Goal: Information Seeking & Learning: Learn about a topic

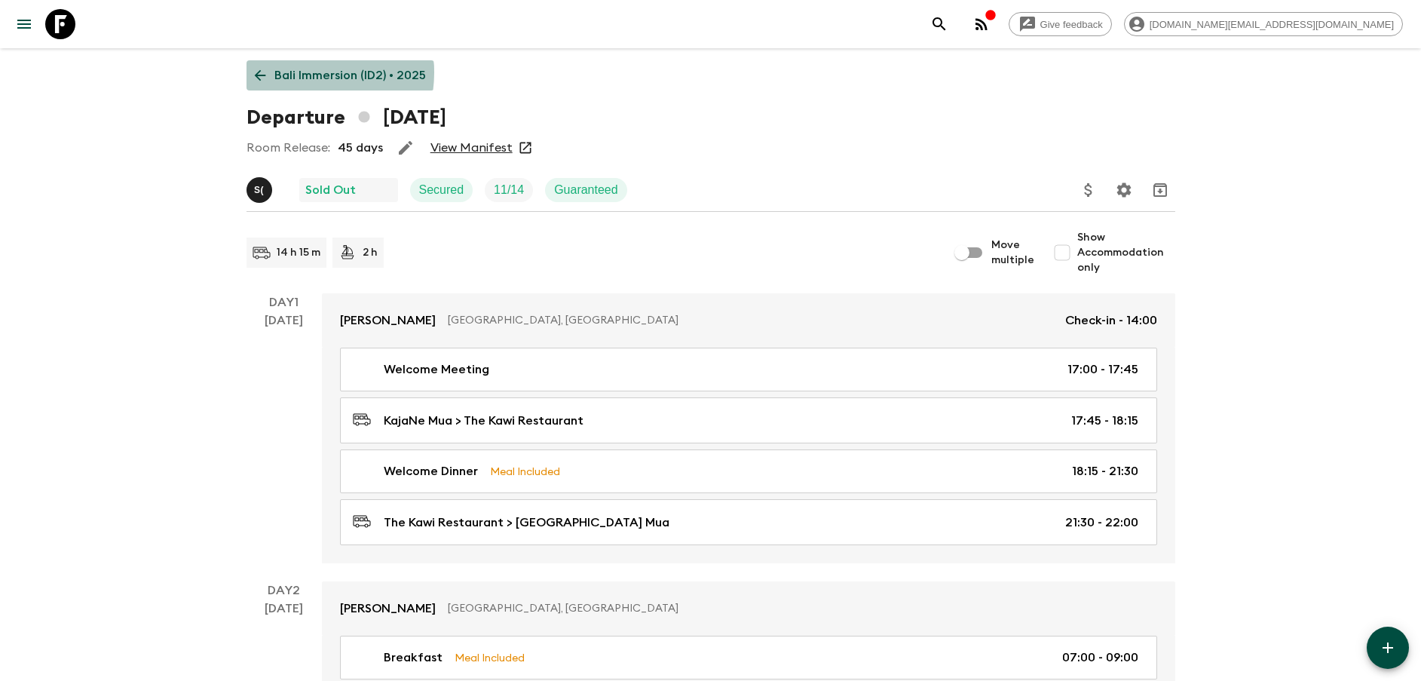
click at [298, 72] on p "Bali Immersion (ID2) • 2025" at bounding box center [349, 75] width 151 height 18
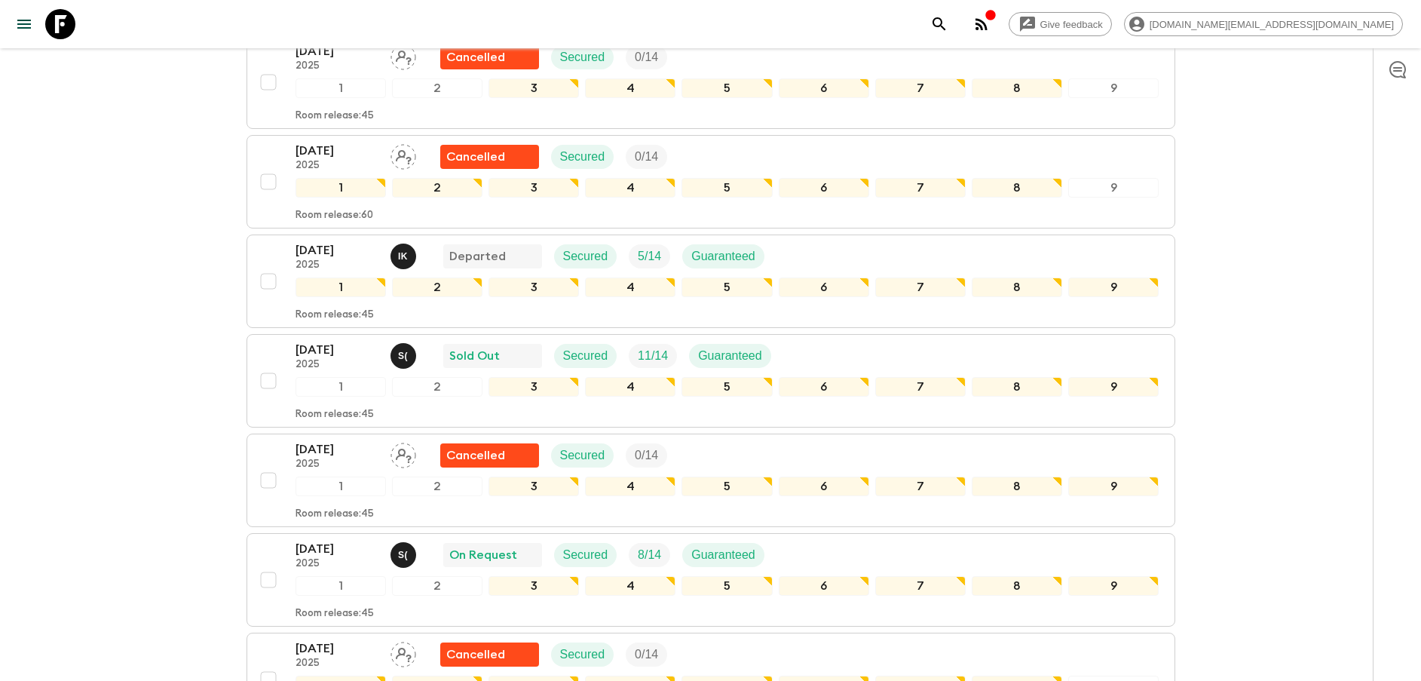
scroll to position [791, 0]
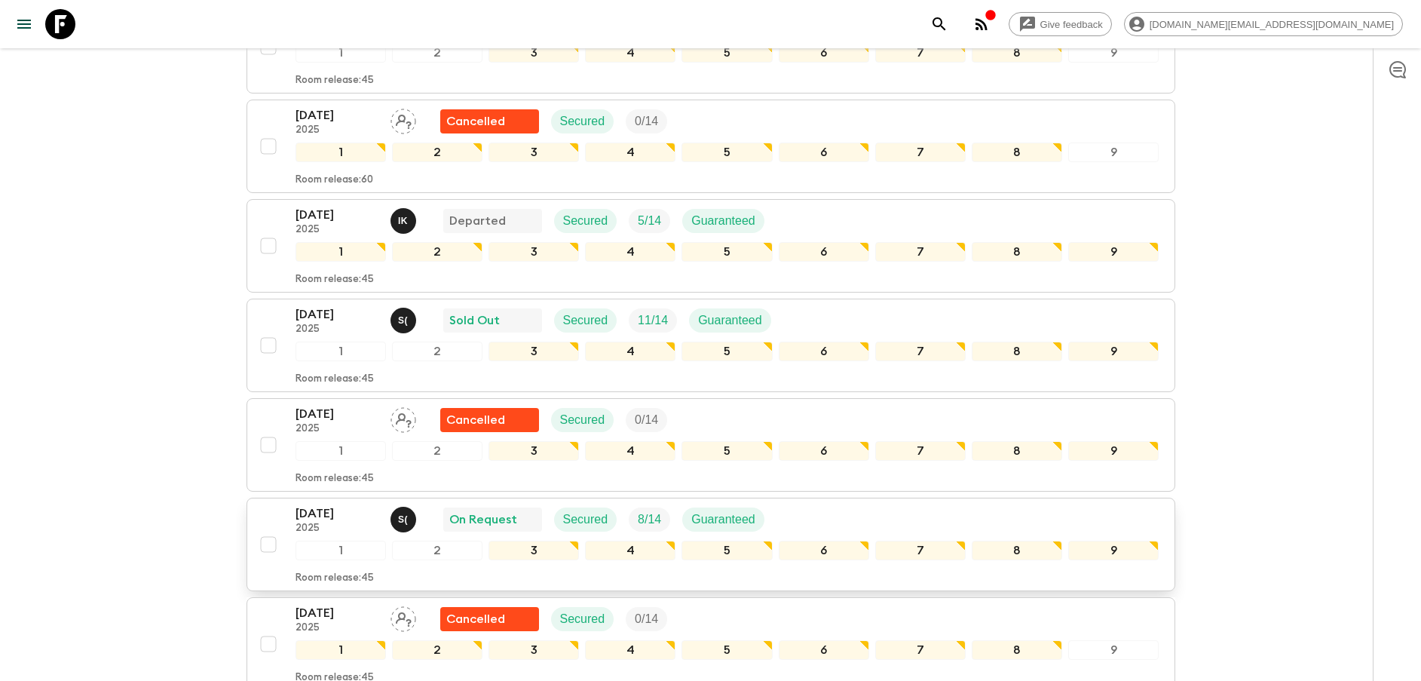
click at [313, 517] on p "[DATE]" at bounding box center [336, 513] width 83 height 18
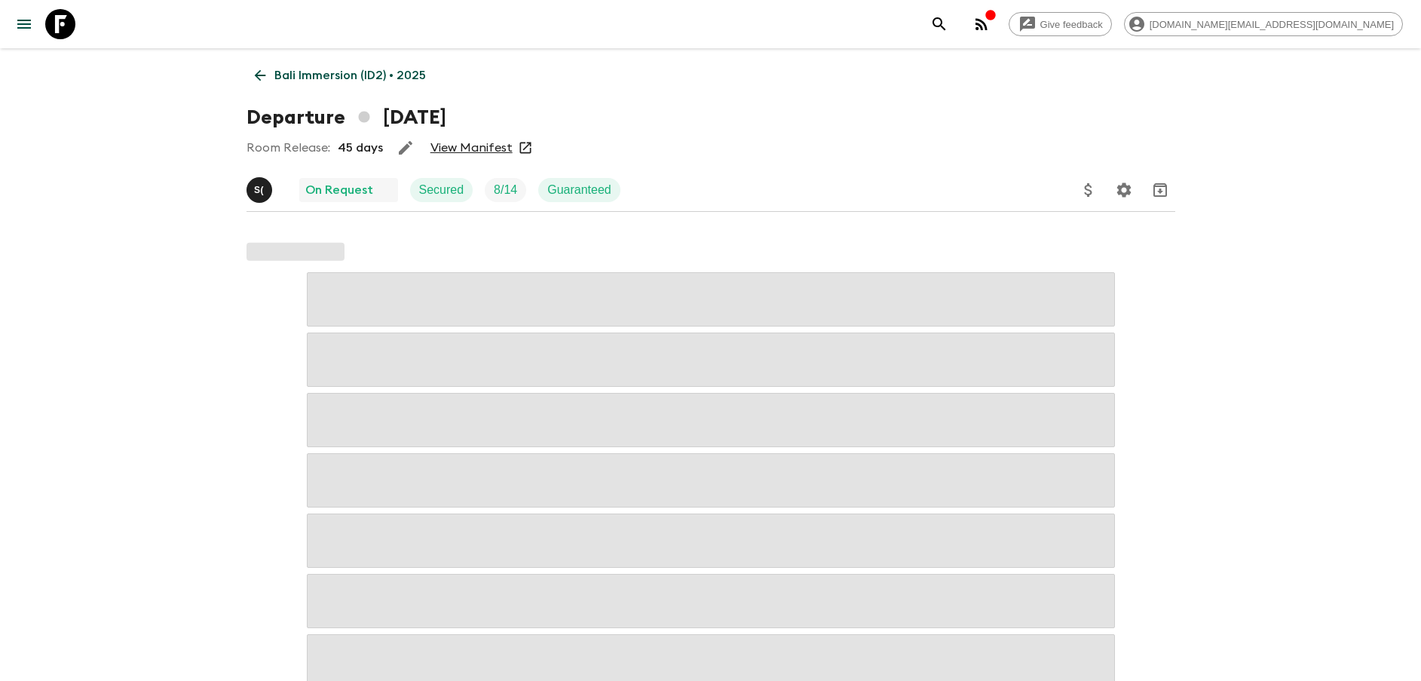
click at [467, 145] on link "View Manifest" at bounding box center [471, 147] width 82 height 15
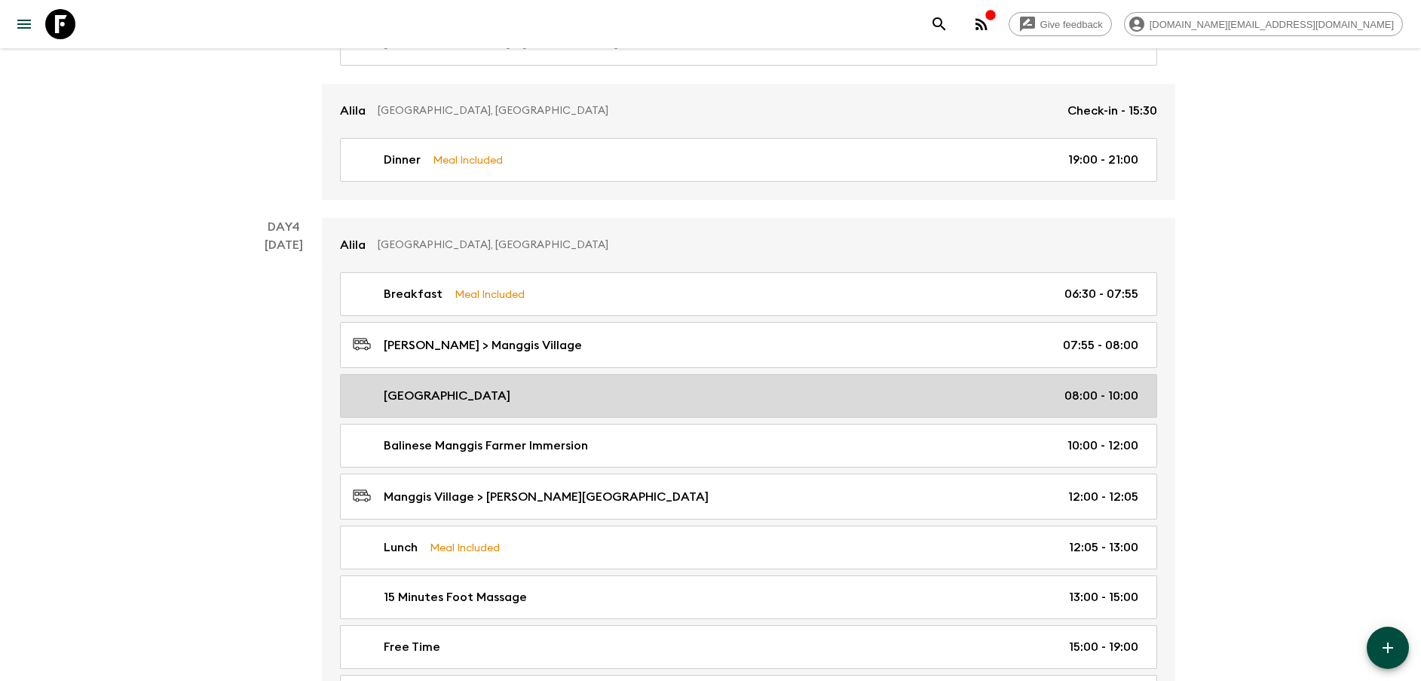
scroll to position [1696, 0]
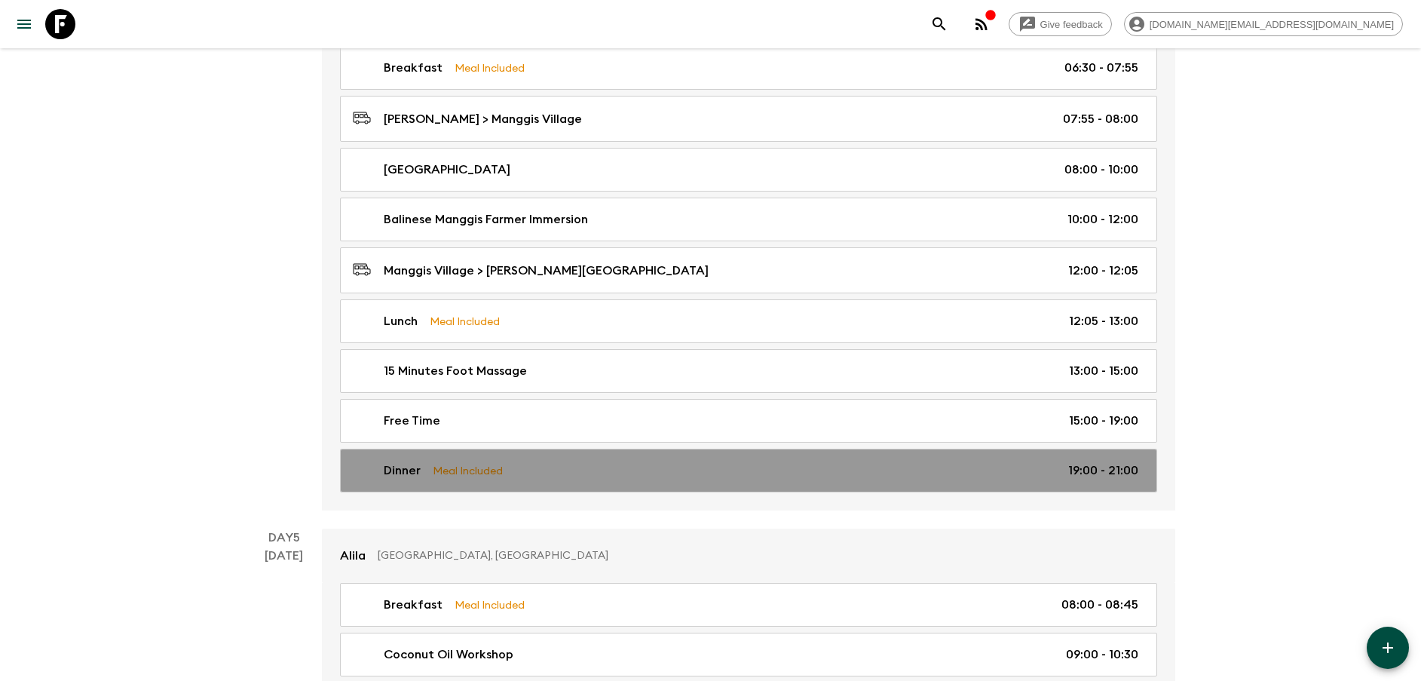
click at [534, 464] on div "Dinner Meal Included 19:00 - 21:00" at bounding box center [745, 470] width 785 height 18
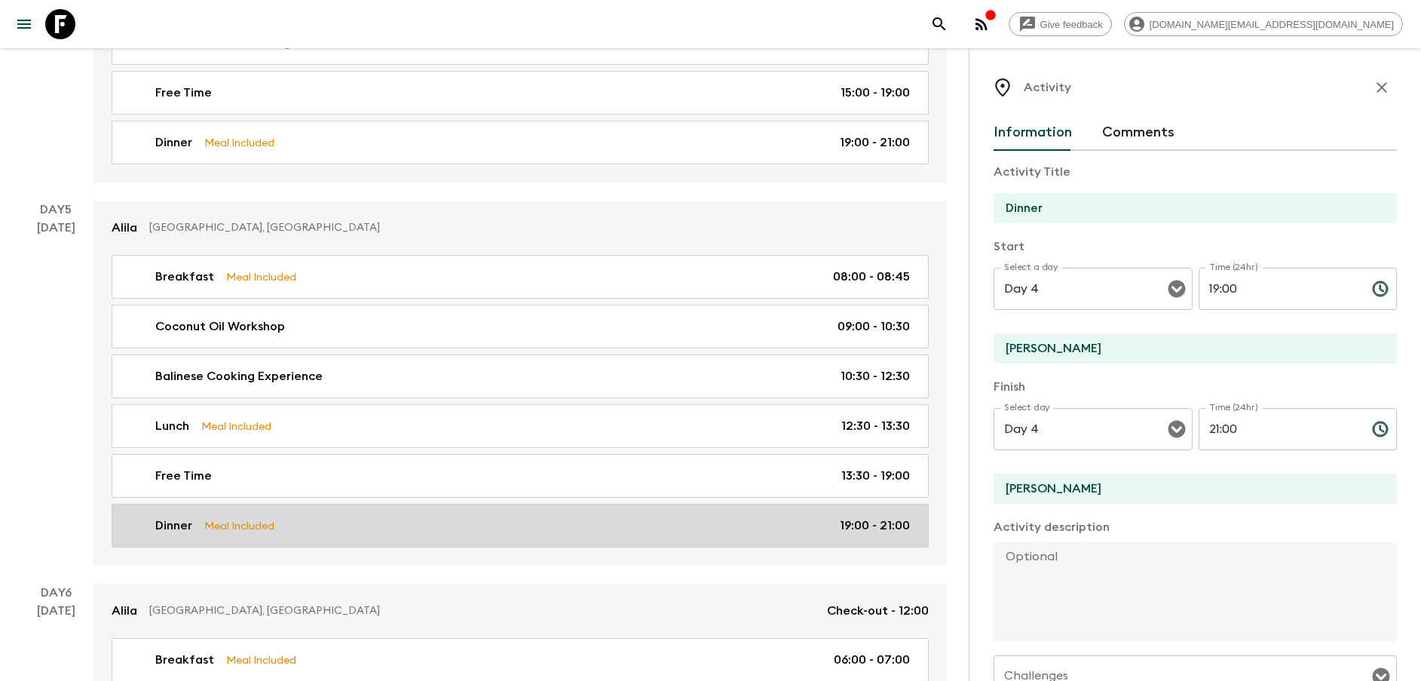
scroll to position [2148, 0]
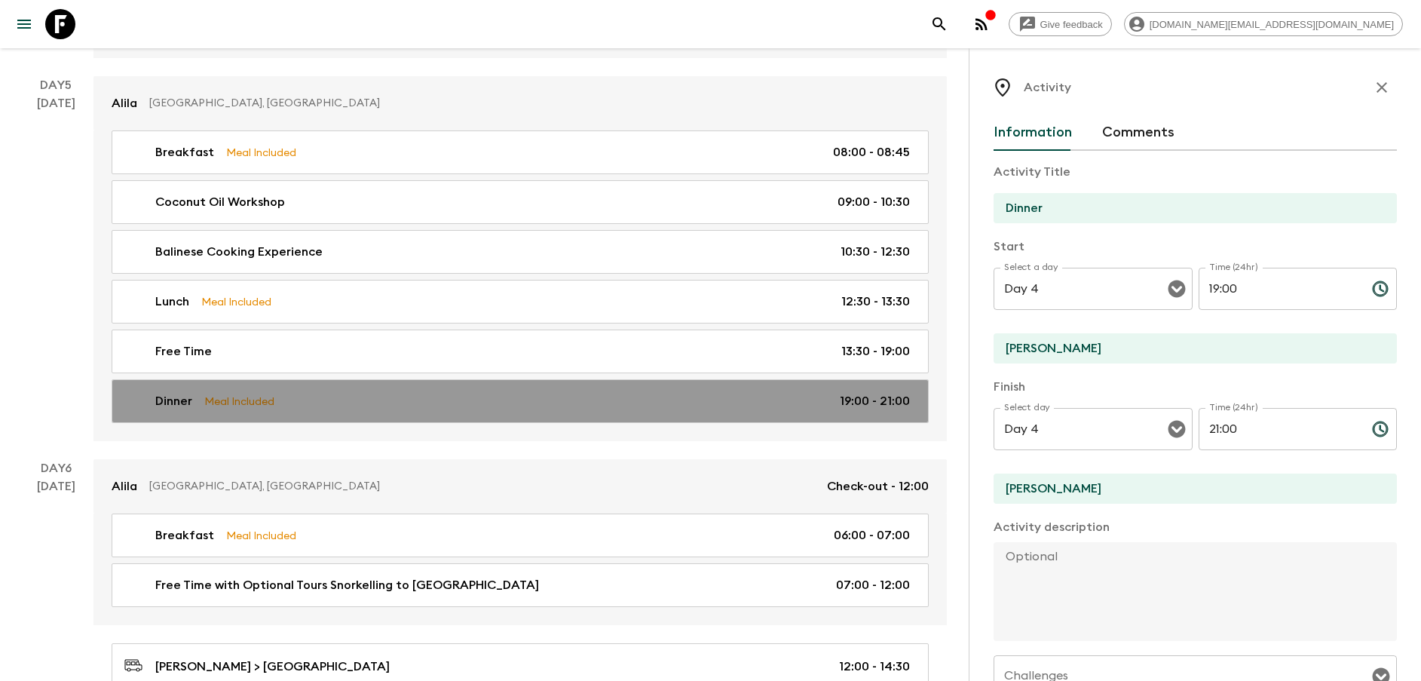
click at [459, 399] on div "Dinner Meal Included 19:00 - 21:00" at bounding box center [516, 401] width 785 height 18
type input "[PERSON_NAME] Manggis"
type input "Day 5"
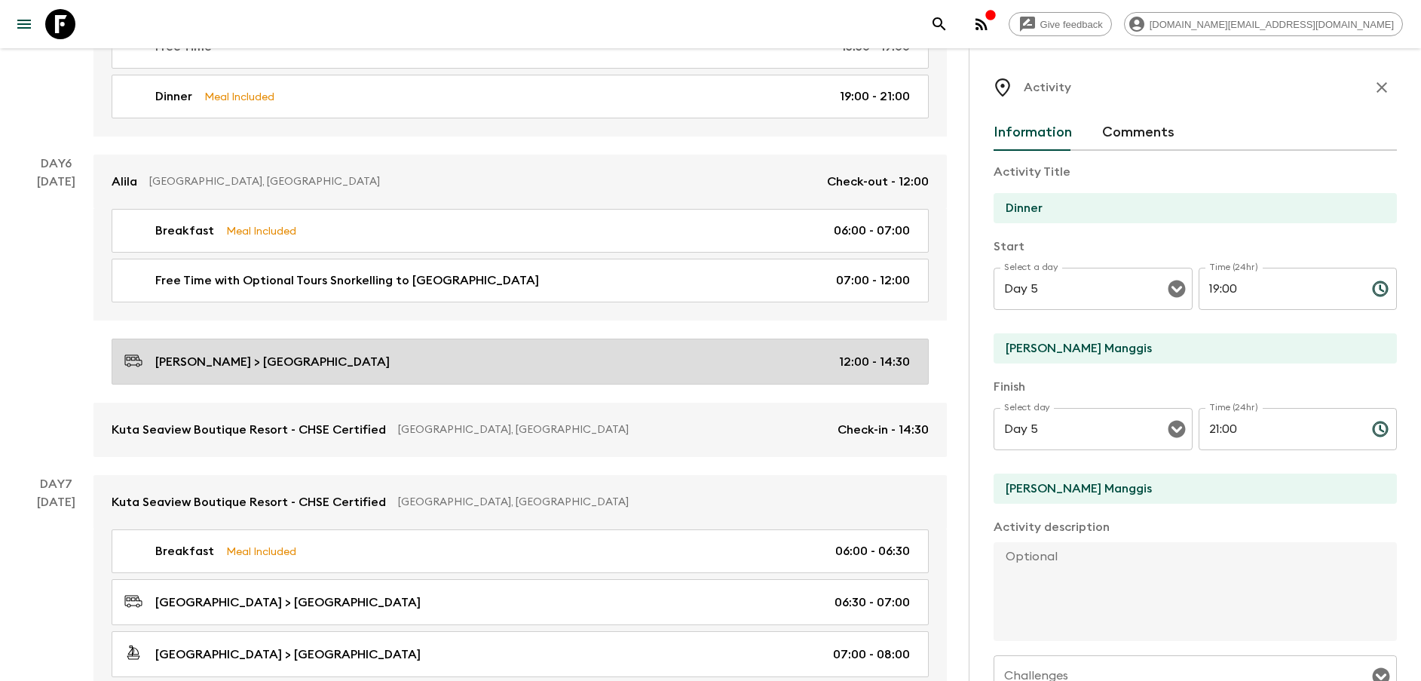
scroll to position [2487, 0]
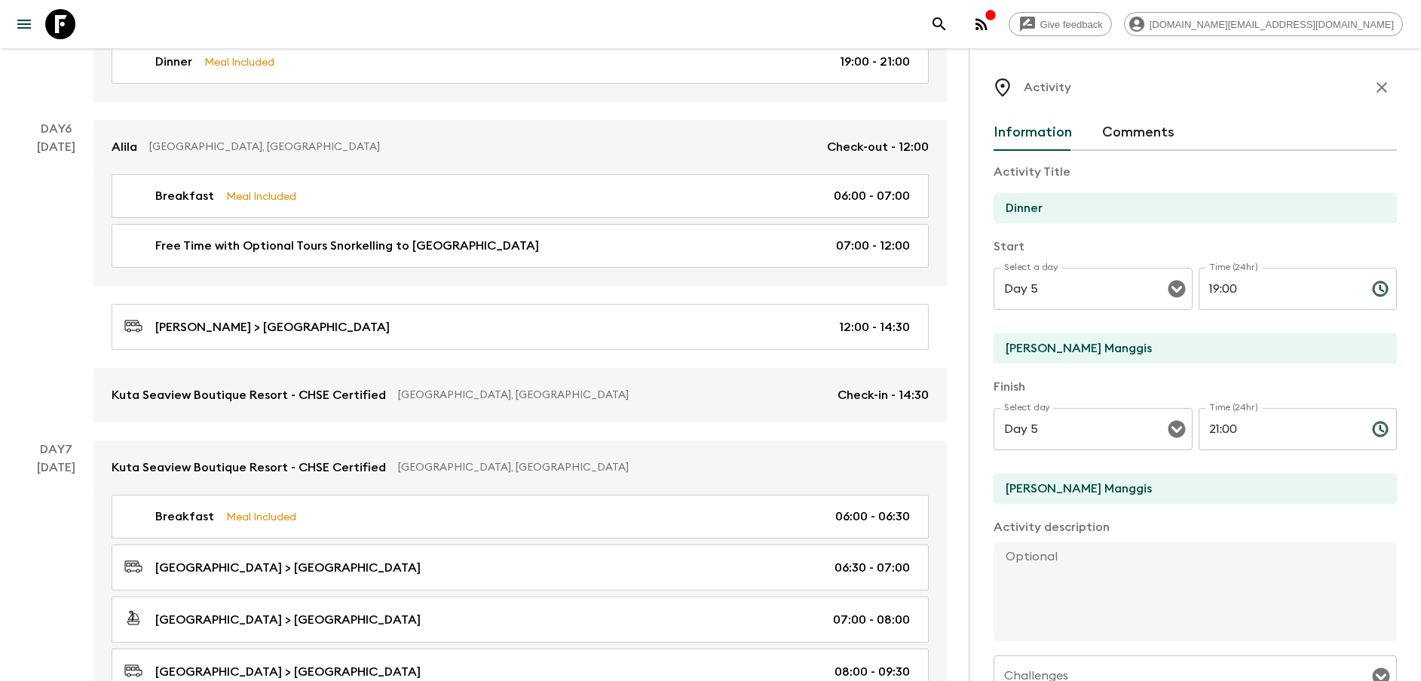
click at [1372, 78] on icon "button" at bounding box center [1381, 87] width 18 height 18
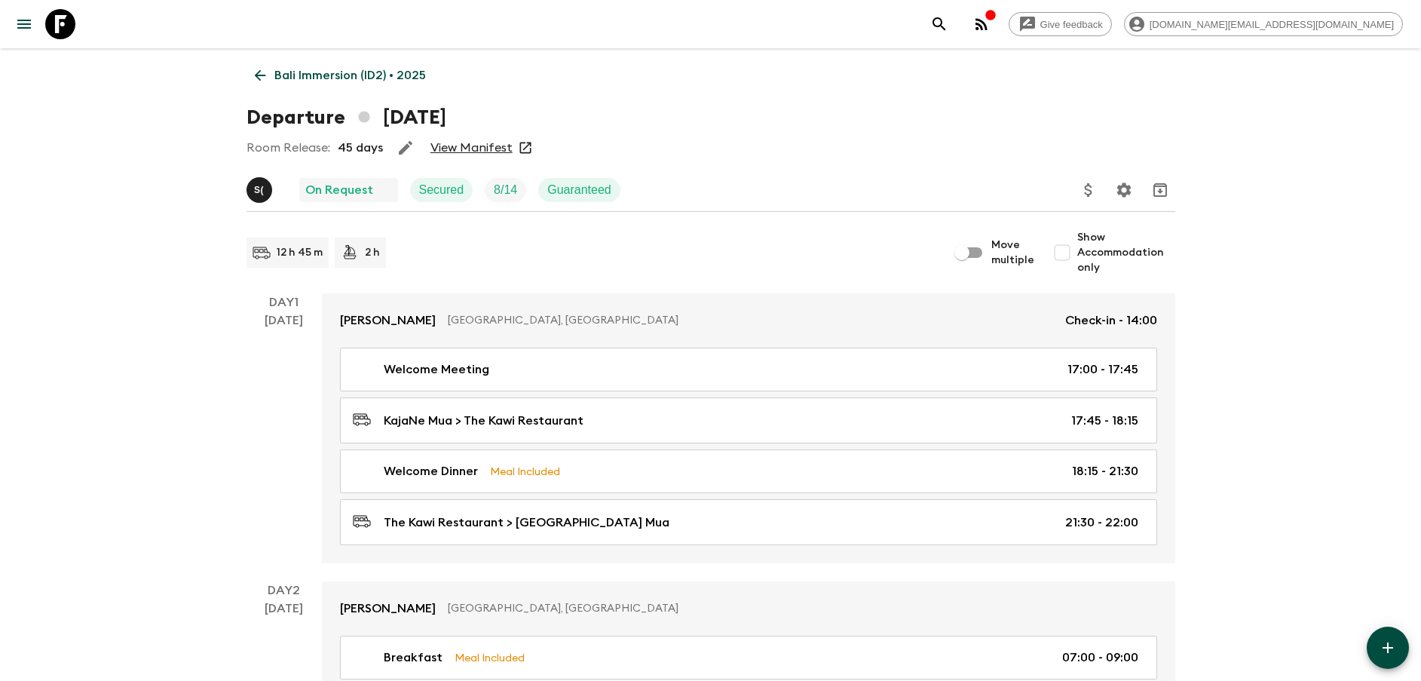
click at [376, 79] on p "Bali Immersion (ID2) • 2025" at bounding box center [349, 75] width 151 height 18
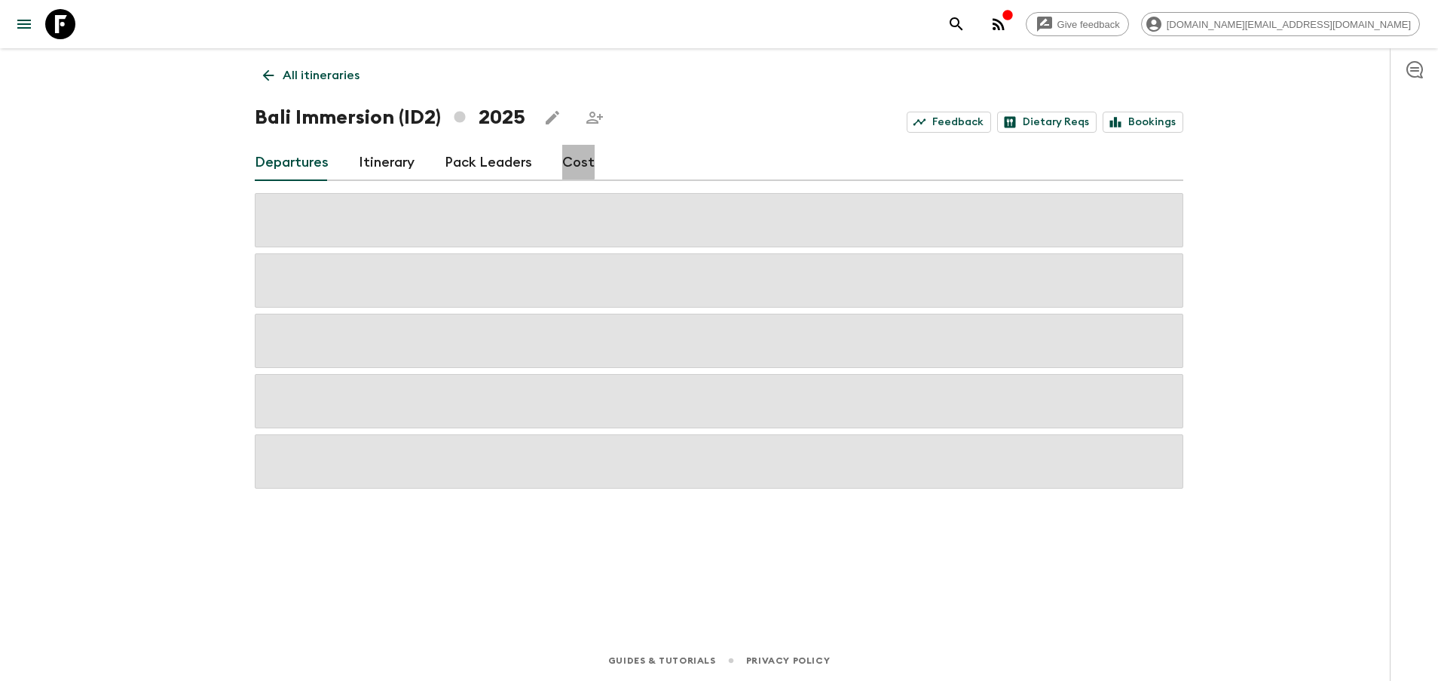
click at [569, 155] on link "Cost" at bounding box center [578, 163] width 32 height 36
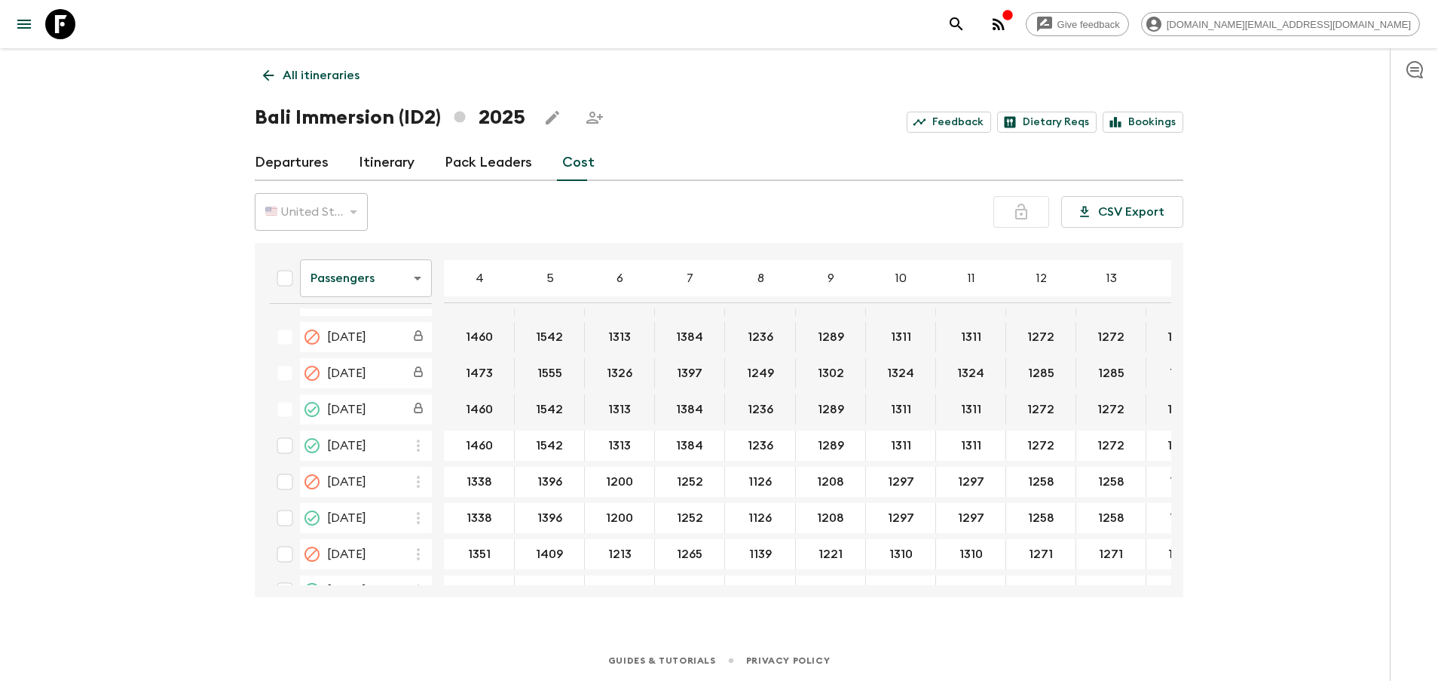
scroll to position [678, 0]
click at [432, 277] on th "Passengers passengersCost ​" at bounding box center [351, 282] width 186 height 54
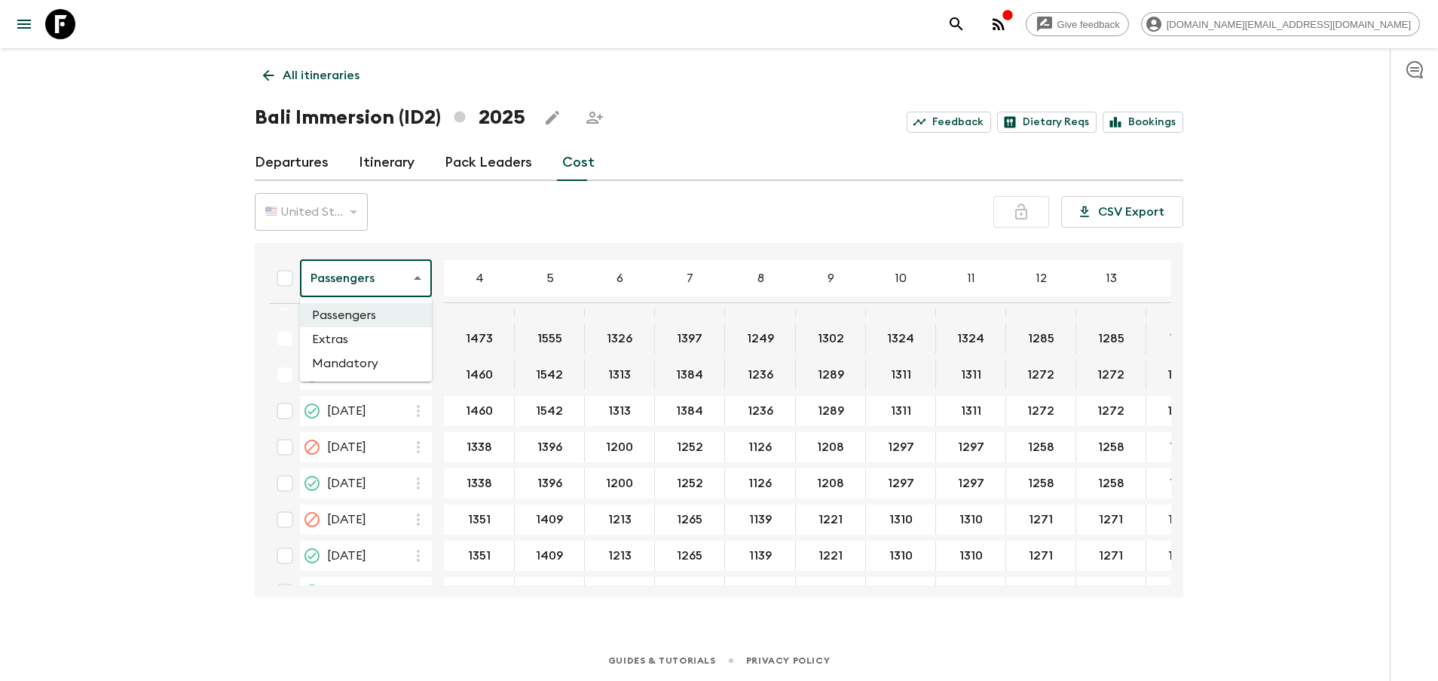
click at [413, 280] on body "Give feedback [DOMAIN_NAME][EMAIL_ADDRESS][DOMAIN_NAME] All itineraries Bali Im…" at bounding box center [719, 340] width 1438 height 681
click at [391, 351] on li "Mandatory" at bounding box center [366, 363] width 132 height 24
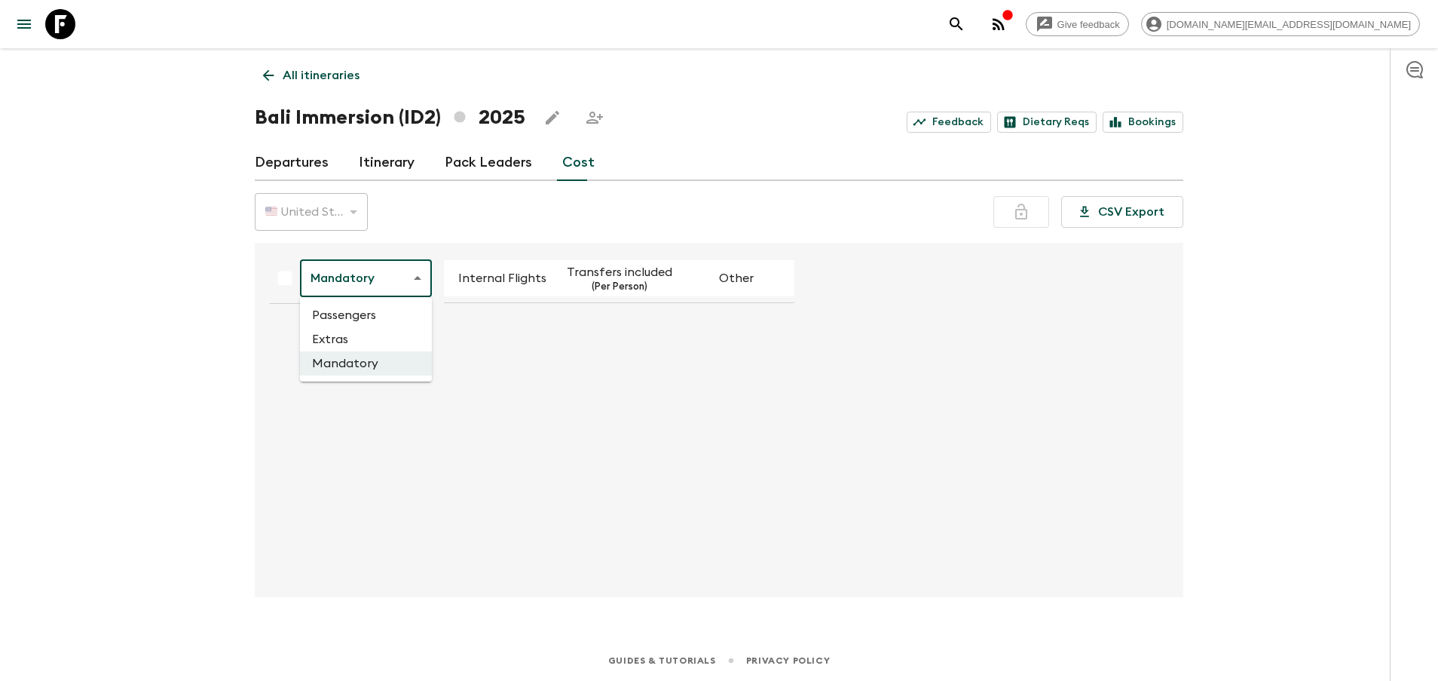
click at [381, 284] on body "Give feedback [DOMAIN_NAME][EMAIL_ADDRESS][DOMAIN_NAME] All itineraries Bali Im…" at bounding box center [719, 340] width 1438 height 681
click at [376, 335] on li "Extras" at bounding box center [366, 339] width 132 height 24
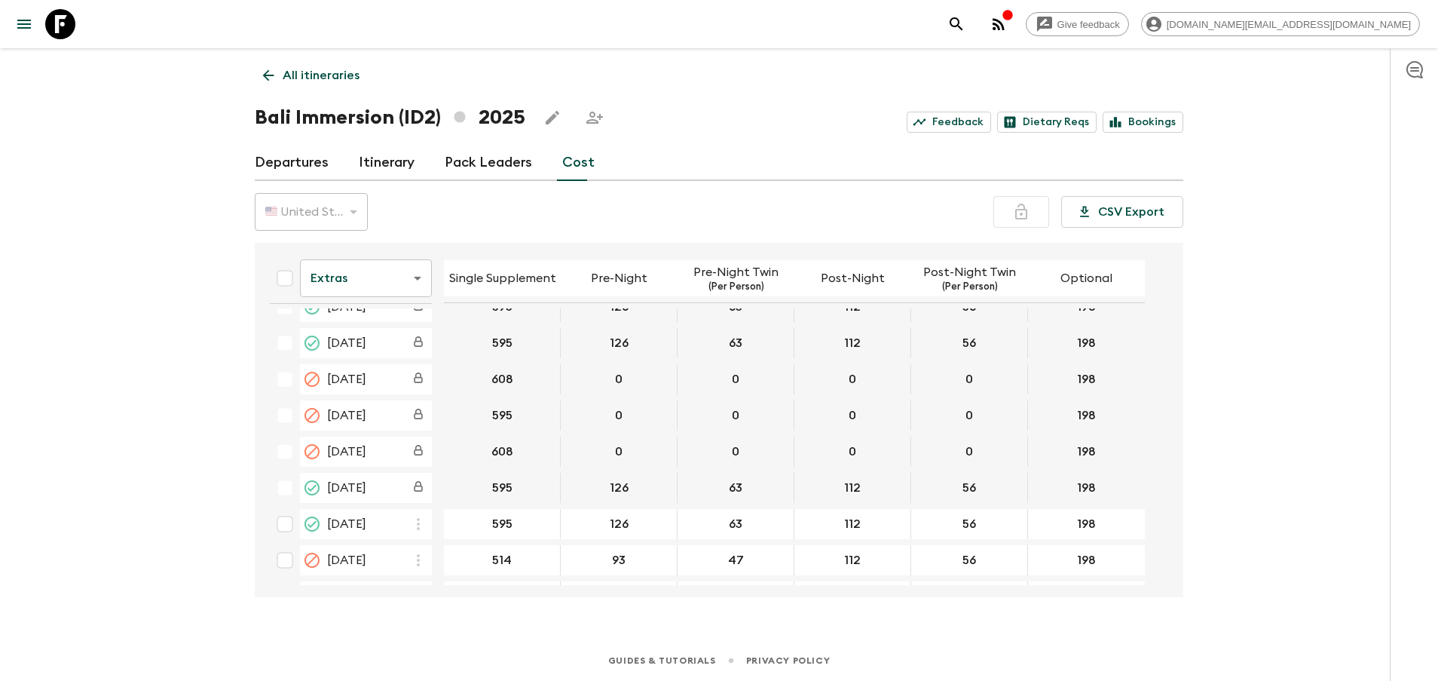
scroll to position [678, 0]
